Goal: Transaction & Acquisition: Book appointment/travel/reservation

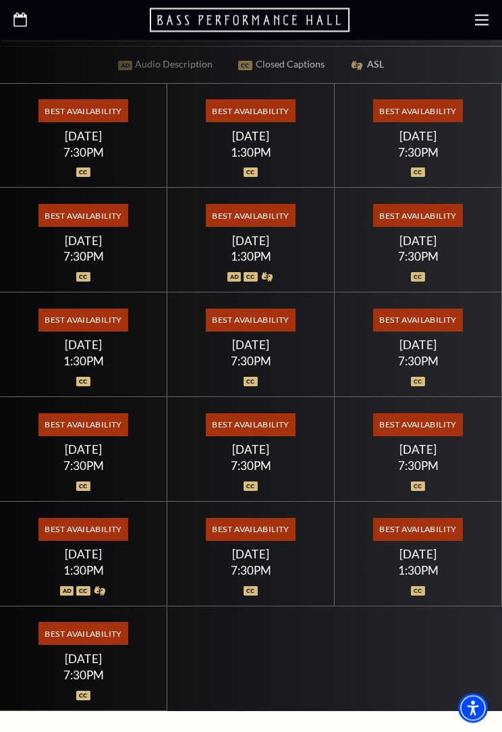
scroll to position [635, 0]
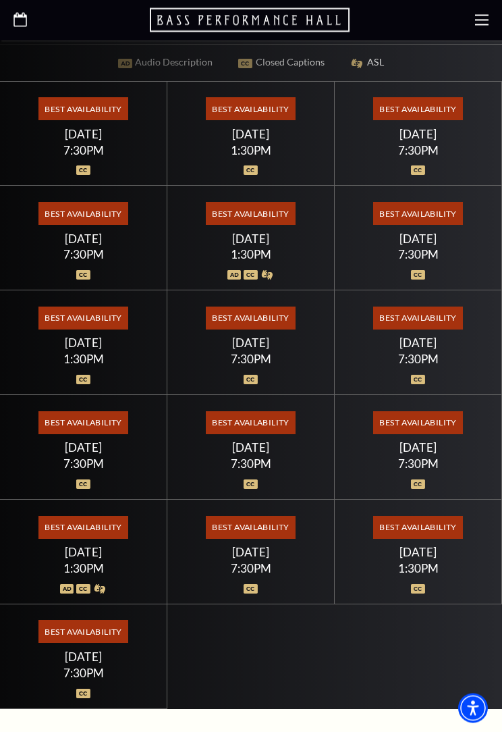
click at [459, 261] on div "7:30PM" at bounding box center [418, 254] width 135 height 11
click at [417, 225] on span "Best Availability" at bounding box center [418, 214] width 90 height 23
click at [437, 225] on span "Best Availability" at bounding box center [418, 214] width 90 height 23
click at [433, 225] on span "Best Availability" at bounding box center [418, 214] width 90 height 23
click at [414, 261] on div "7:30PM" at bounding box center [418, 254] width 135 height 11
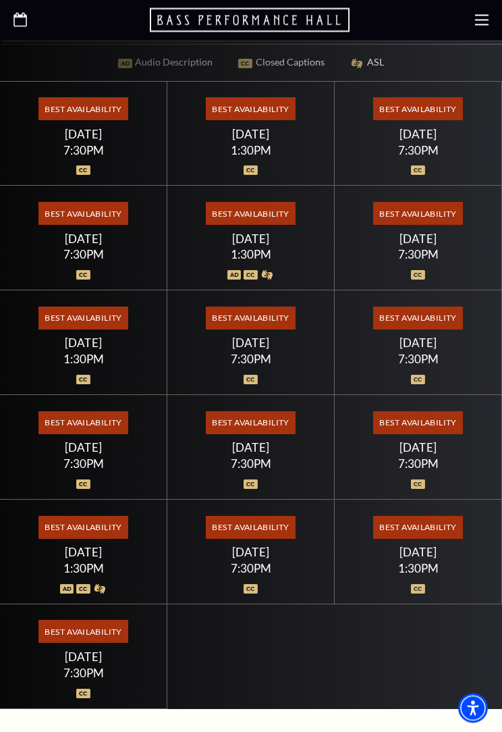
click at [428, 246] on div "Saturday July 18" at bounding box center [418, 239] width 135 height 14
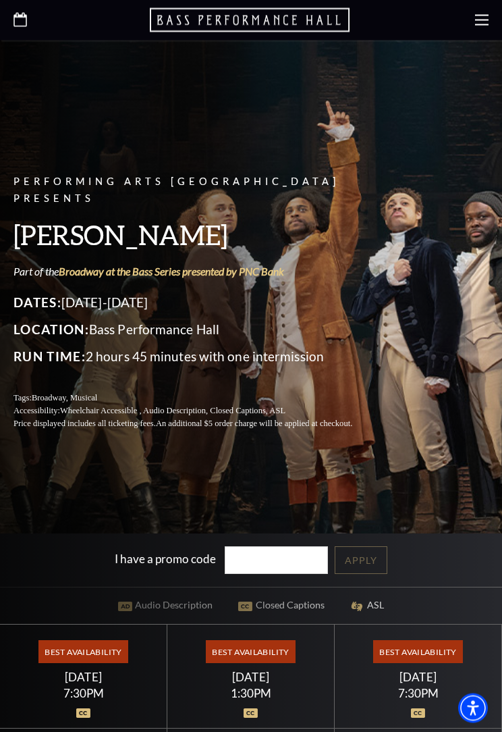
scroll to position [0, 0]
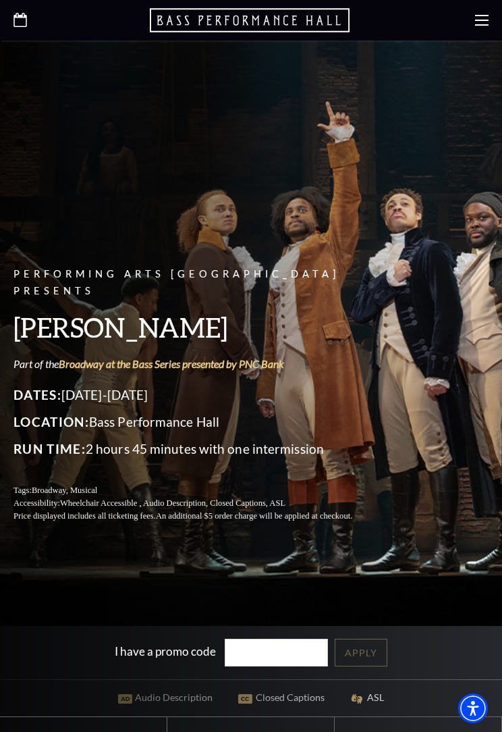
click at [487, 22] on icon at bounding box center [482, 21] width 14 height 14
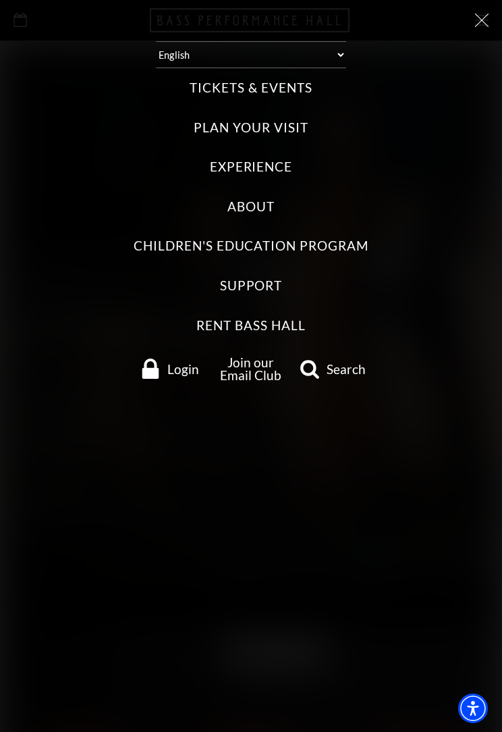
click at [278, 130] on label "Plan Your Visit" at bounding box center [251, 128] width 114 height 18
click at [0, 0] on Visit "Plan Your Visit" at bounding box center [0, 0] width 0 height 0
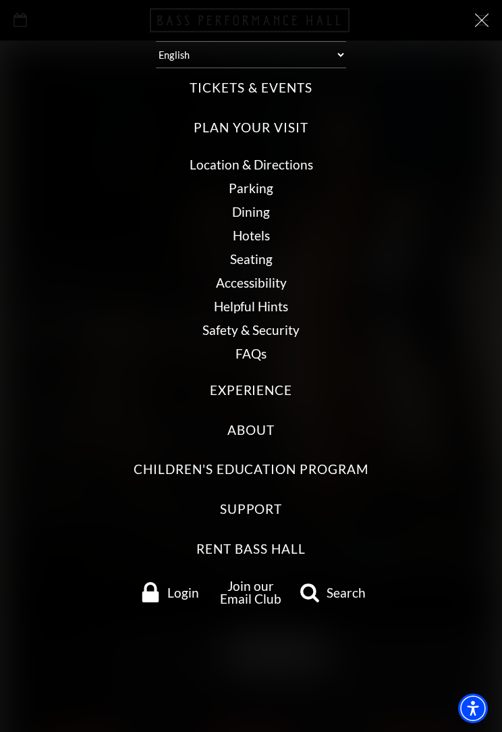
click at [300, 87] on label "Tickets & Events" at bounding box center [251, 88] width 122 height 18
click at [0, 0] on Events "Tickets & Events" at bounding box center [0, 0] width 0 height 0
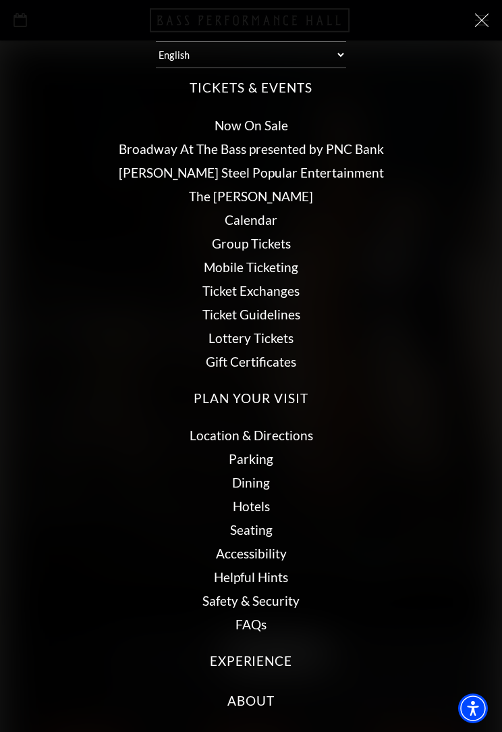
click at [271, 126] on link "Now On Sale" at bounding box center [252, 125] width 74 height 16
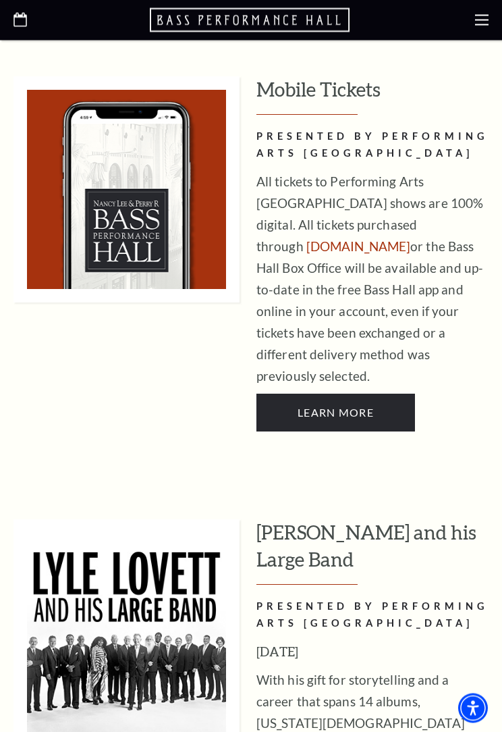
scroll to position [920, 0]
click at [410, 238] on link "[DOMAIN_NAME]" at bounding box center [358, 246] width 104 height 16
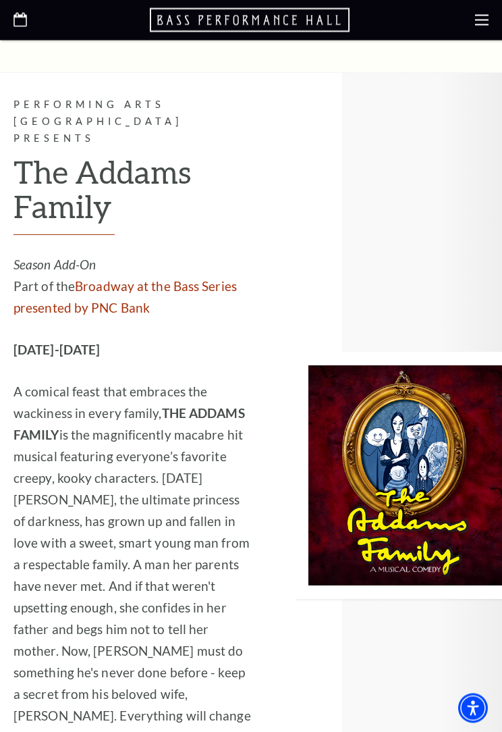
scroll to position [1194, 0]
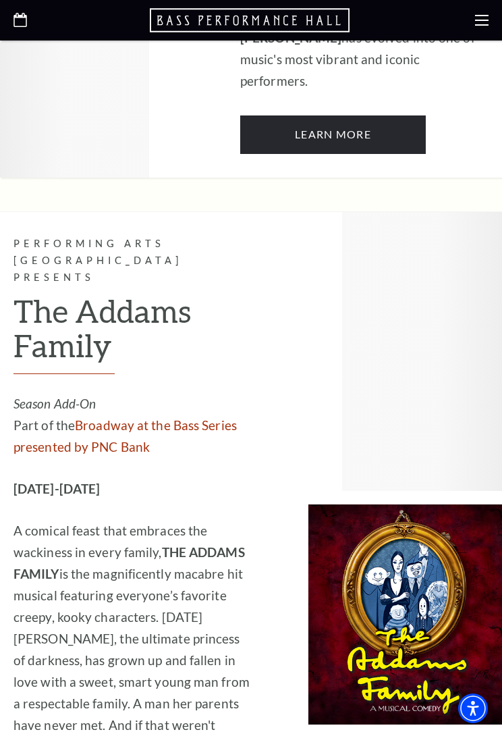
click at [7, 22] on div at bounding box center [251, 20] width 502 height 41
click at [487, 26] on use at bounding box center [482, 20] width 14 height 11
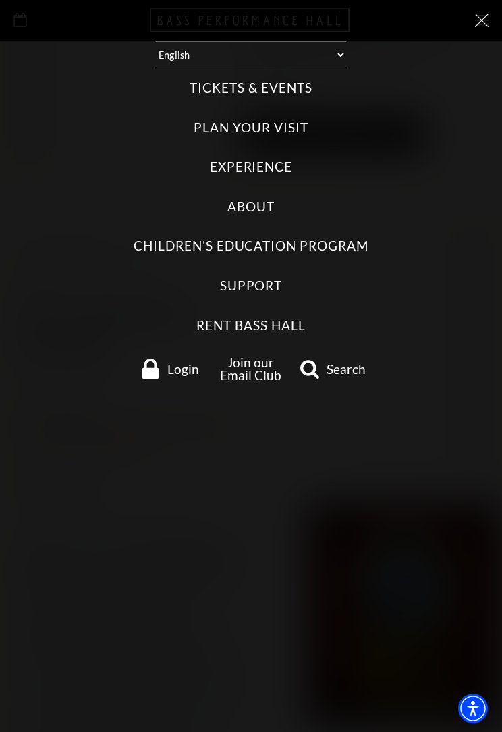
click at [301, 121] on label "Plan Your Visit" at bounding box center [251, 128] width 114 height 18
click at [0, 0] on Visit "Plan Your Visit" at bounding box center [0, 0] width 0 height 0
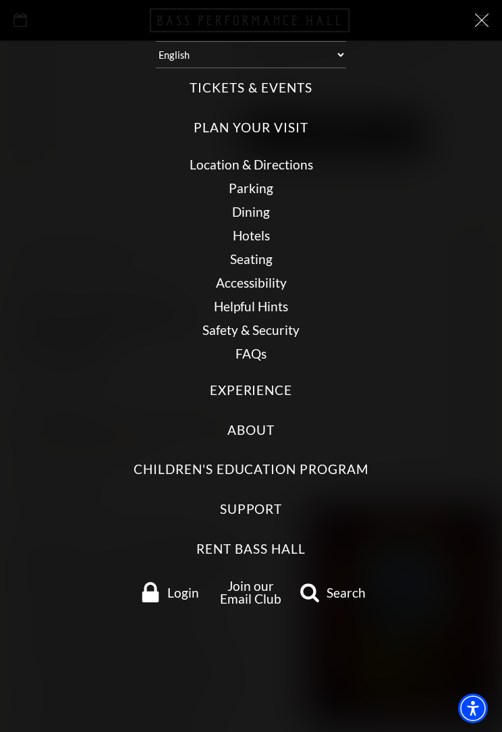
click at [258, 254] on link "Seating" at bounding box center [251, 259] width 43 height 16
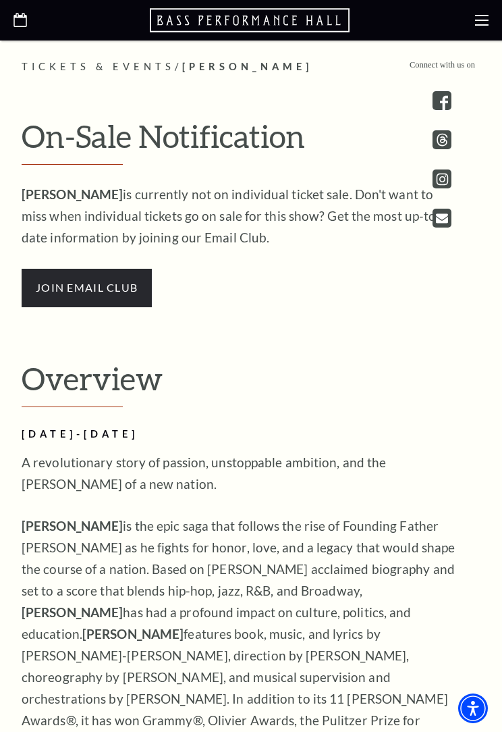
scroll to position [1348, 0]
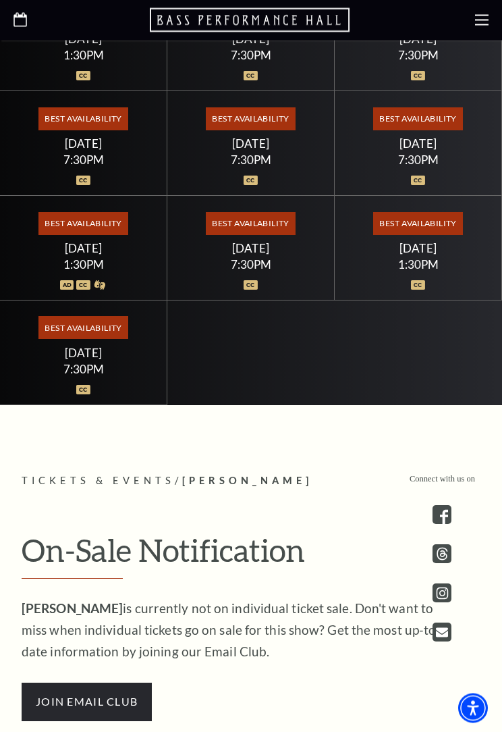
click at [395, 236] on span "Best Availability" at bounding box center [418, 224] width 90 height 23
click at [408, 236] on span "Best Availability" at bounding box center [418, 224] width 90 height 23
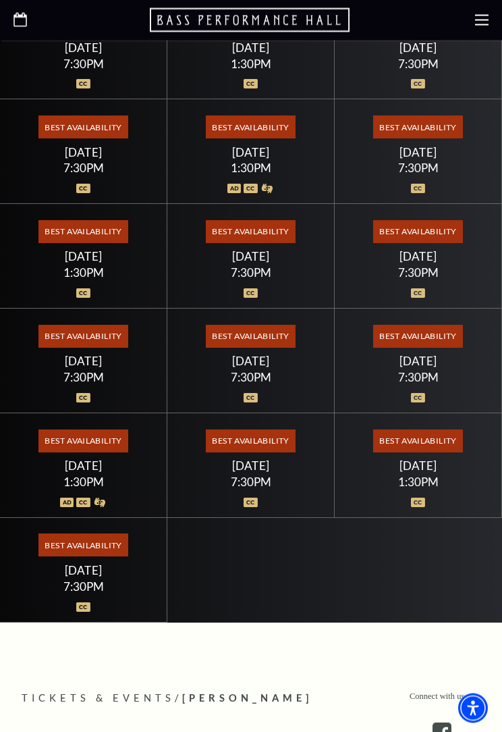
scroll to position [706, 0]
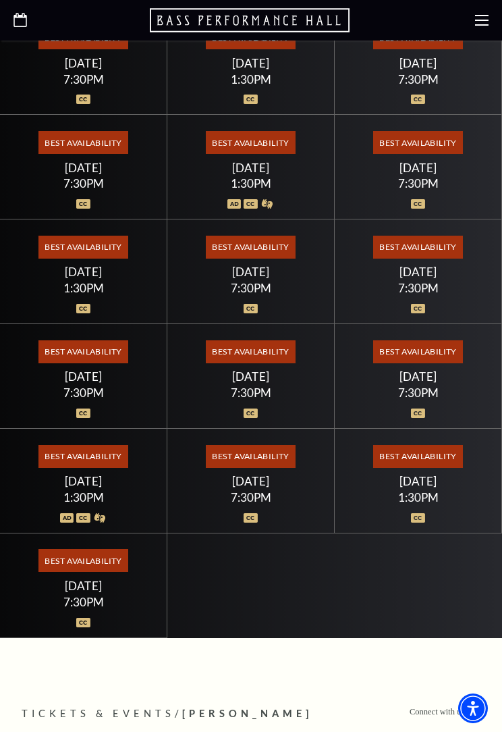
click at [420, 209] on img at bounding box center [418, 203] width 14 height 9
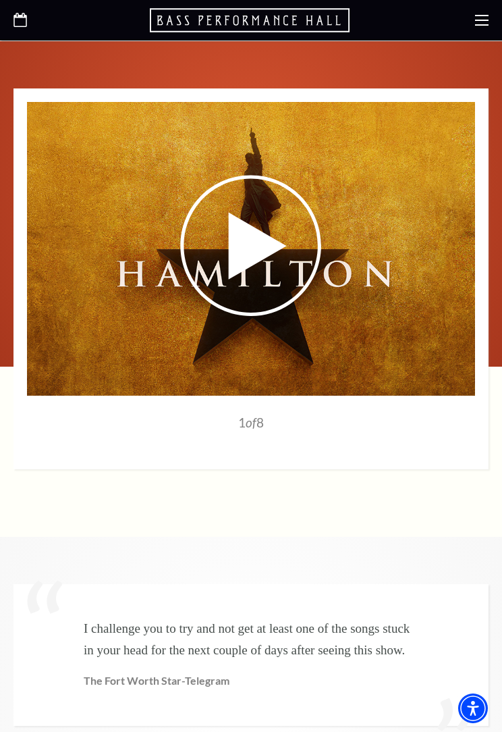
scroll to position [2735, 0]
